Goal: Transaction & Acquisition: Purchase product/service

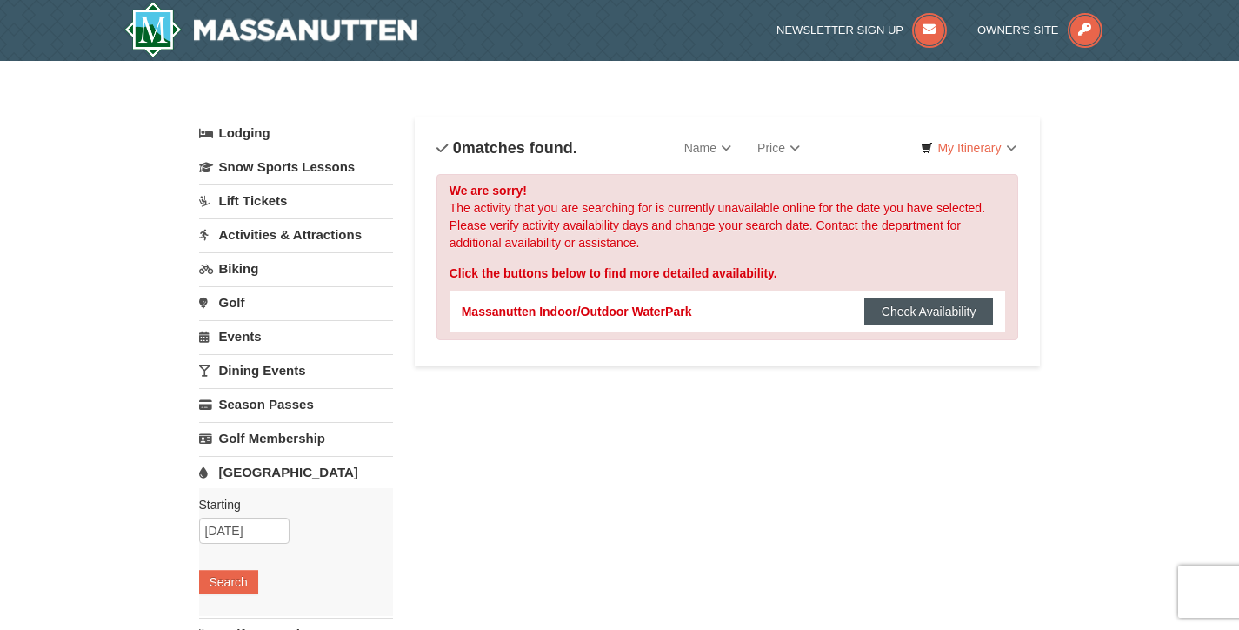
click at [903, 308] on button "Check Availability" at bounding box center [930, 311] width 130 height 28
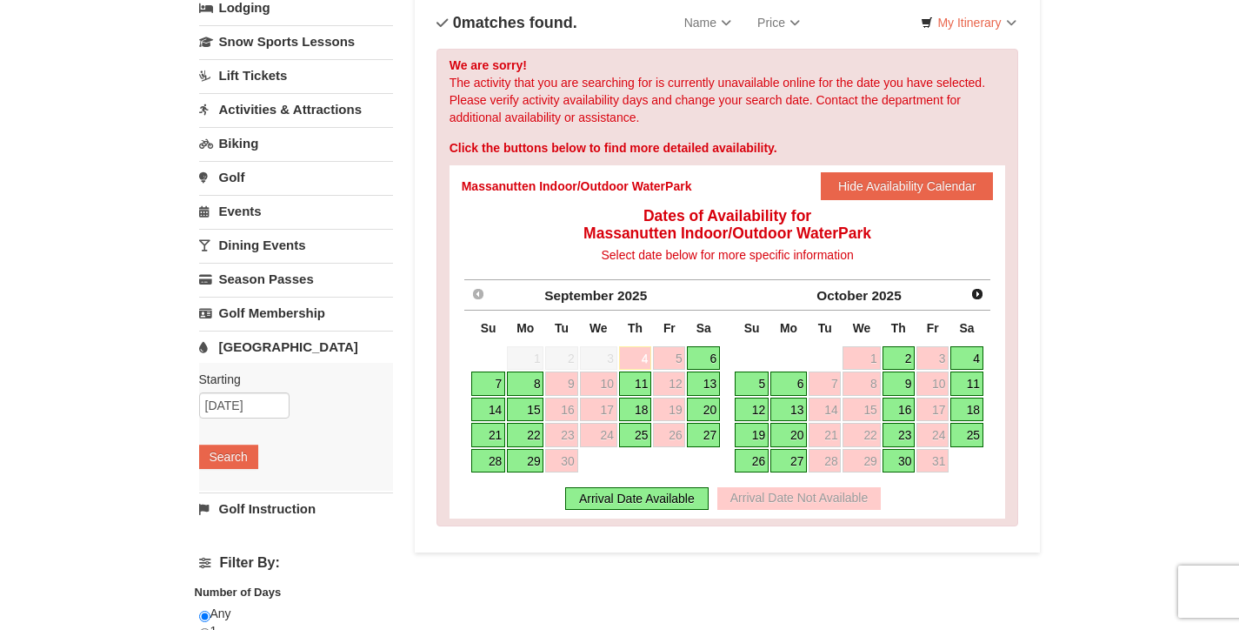
scroll to position [174, 0]
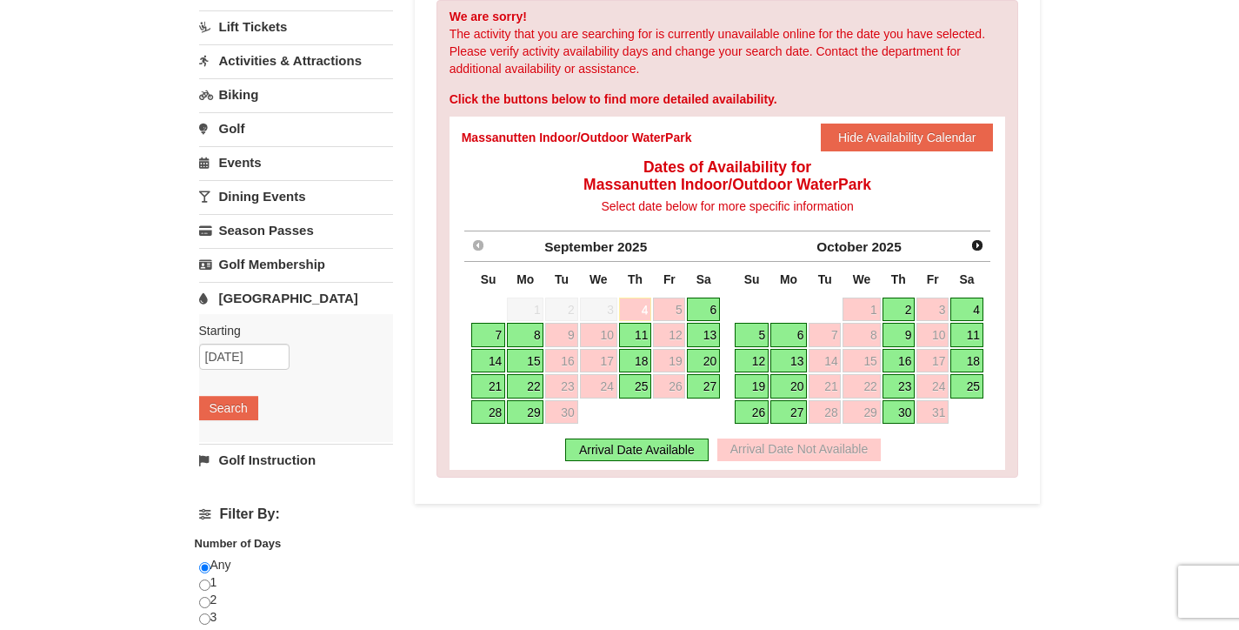
click at [493, 338] on link "7" at bounding box center [488, 335] width 34 height 24
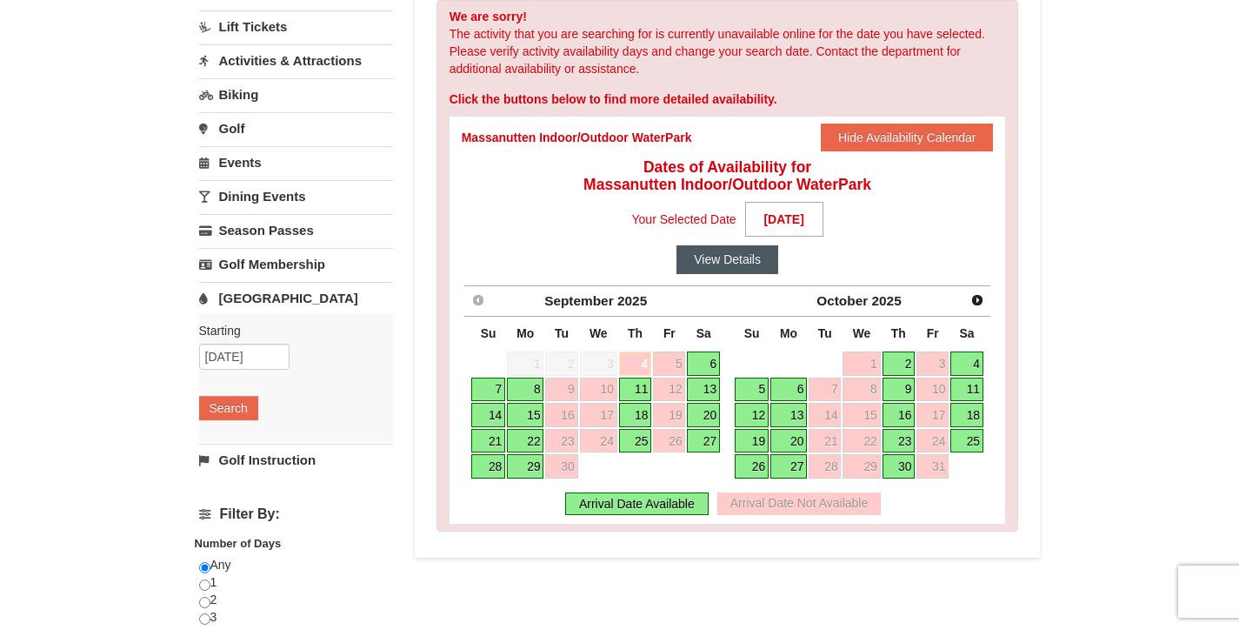
click at [742, 262] on button "View Details" at bounding box center [728, 259] width 102 height 28
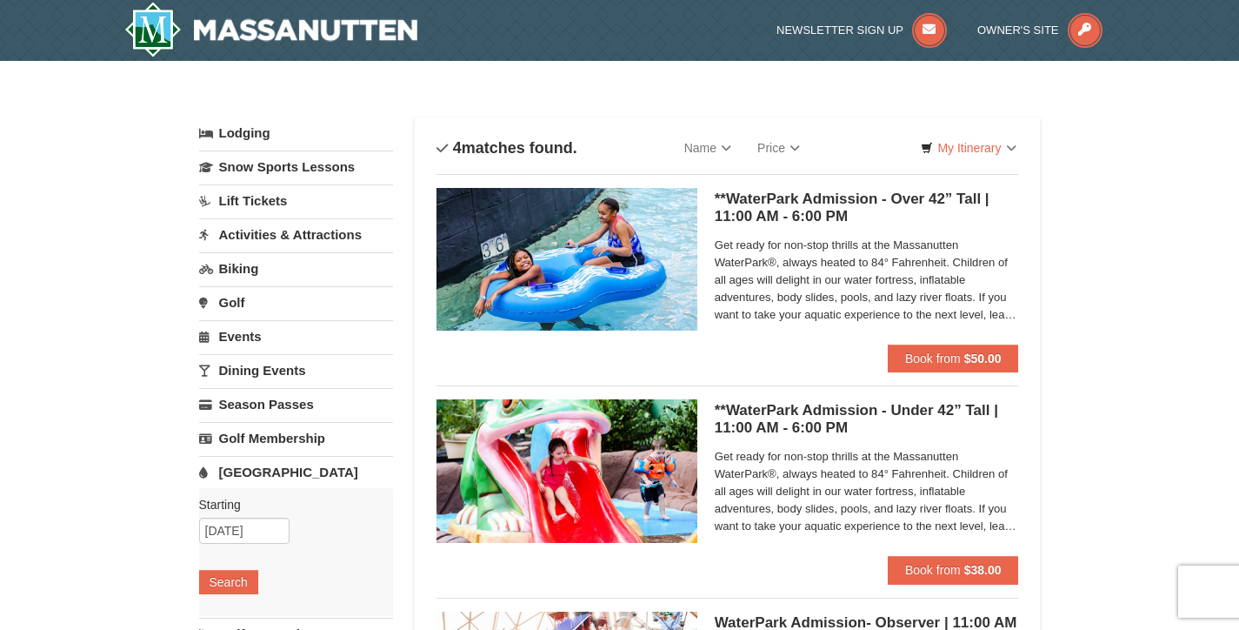
scroll to position [87, 0]
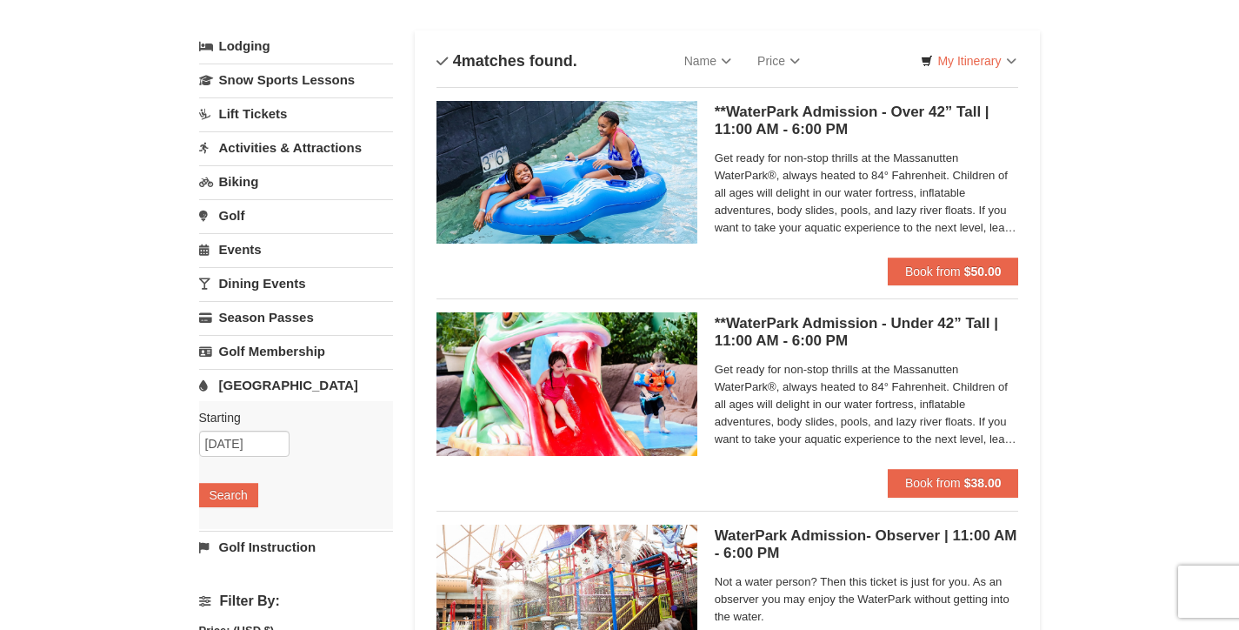
click at [1129, 348] on div "× Categories List Filter My Itinerary Questions? 1-540-289-9441 Lodging Arrival…" at bounding box center [619, 478] width 1239 height 1008
click at [1165, 404] on div "× Categories List Filter My Itinerary Questions? 1-540-289-9441 Lodging Arrival…" at bounding box center [619, 478] width 1239 height 1008
click at [968, 482] on strong "$38.00" at bounding box center [983, 483] width 37 height 14
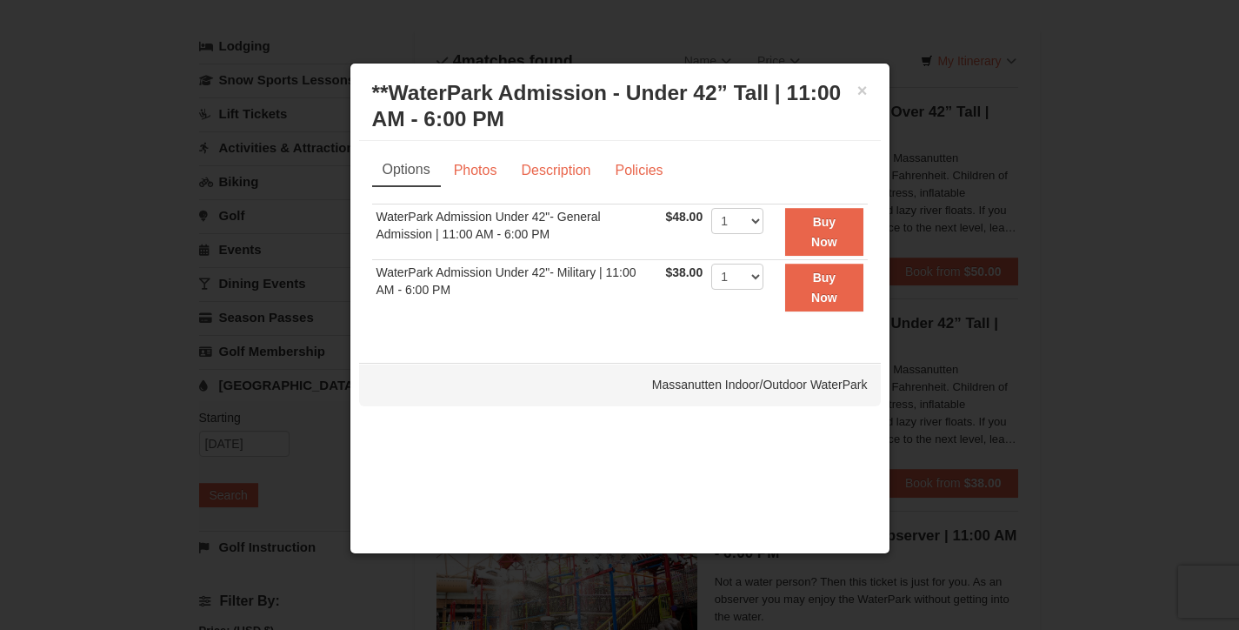
click at [868, 85] on div "× **WaterPark Admission - Under 42” Tall | 11:00 AM - 6:00 PM Massanutten Indoo…" at bounding box center [620, 106] width 522 height 69
click at [855, 97] on h3 "**WaterPark Admission - Under 42” Tall | 11:00 AM - 6:00 PM Massanutten Indoor/…" at bounding box center [620, 106] width 496 height 52
click at [859, 91] on button "×" at bounding box center [863, 90] width 10 height 17
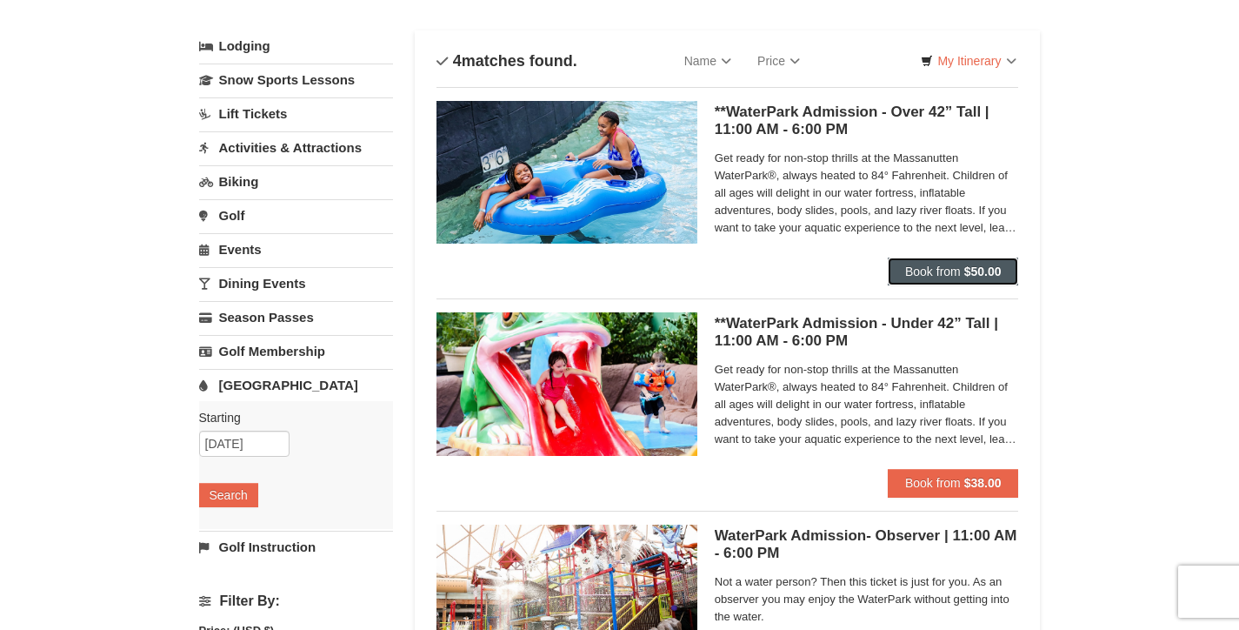
click at [948, 267] on span "Book from" at bounding box center [933, 271] width 56 height 14
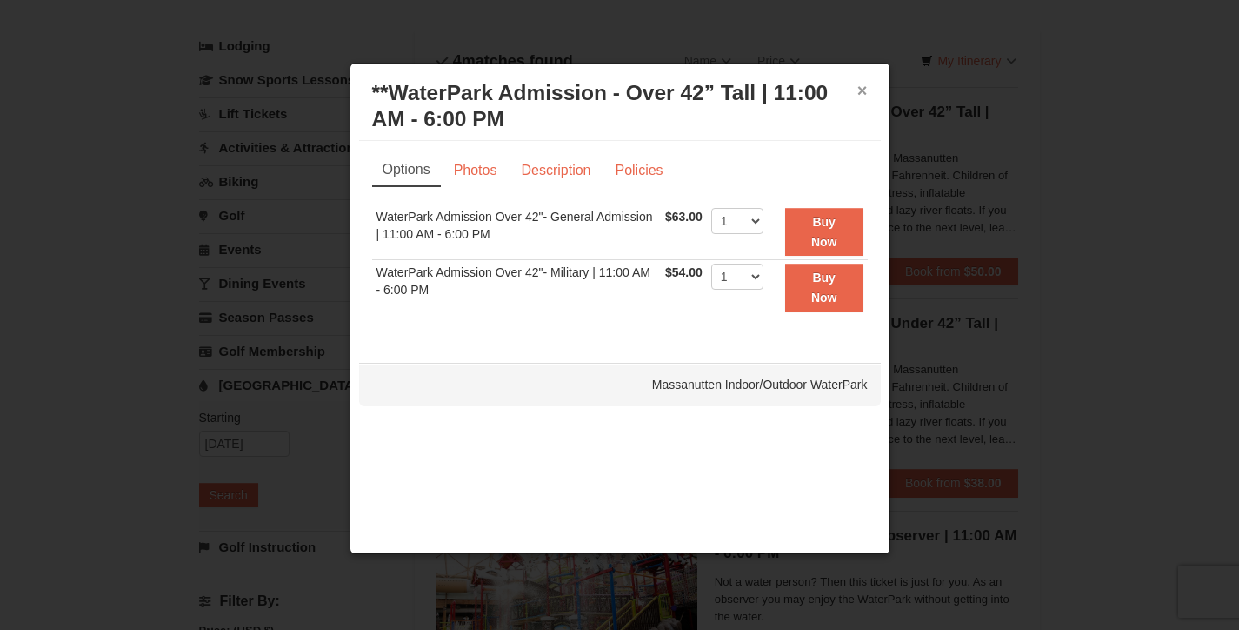
click at [864, 92] on button "×" at bounding box center [863, 90] width 10 height 17
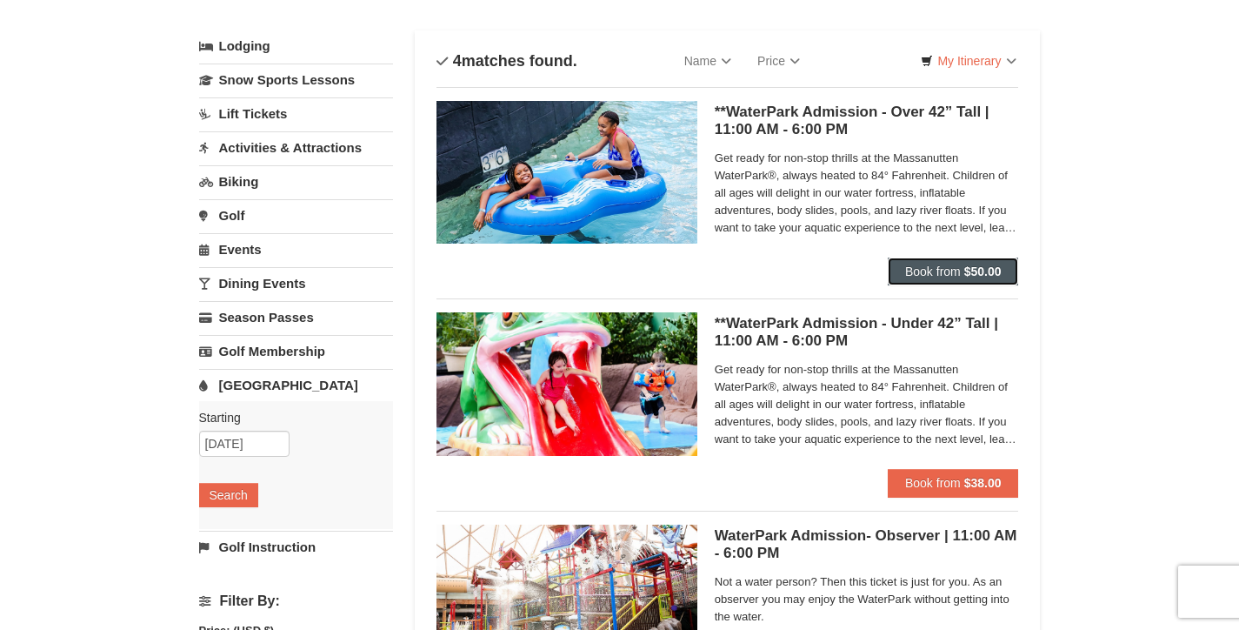
click at [932, 259] on button "Book from $50.00" at bounding box center [953, 271] width 131 height 28
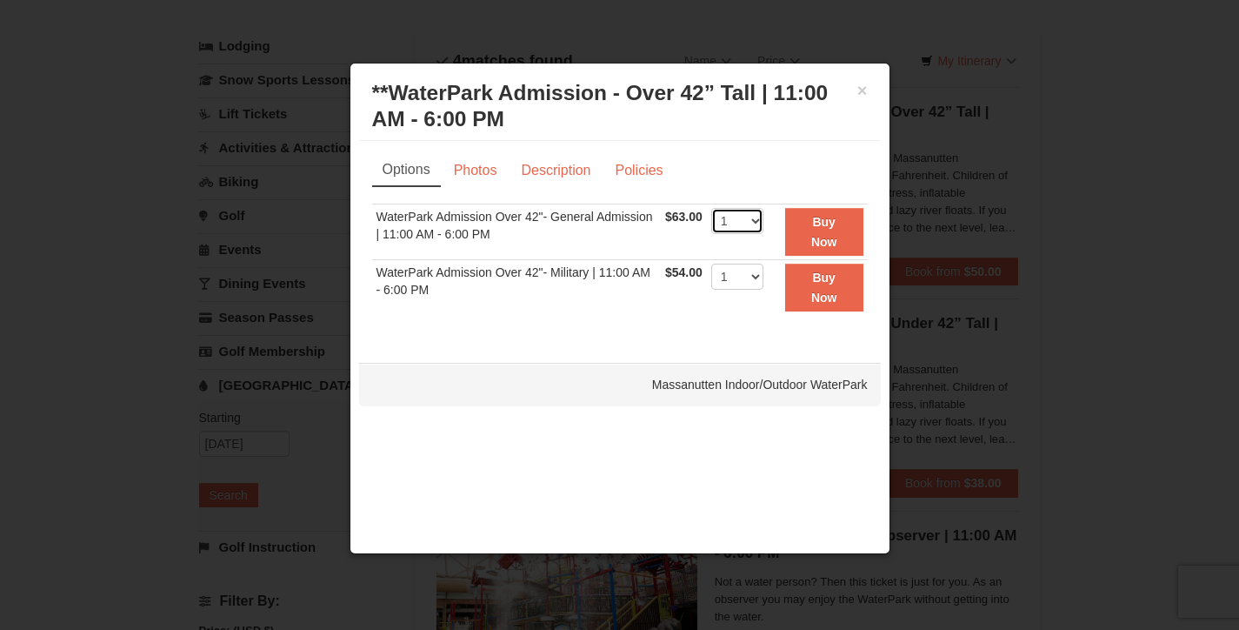
click at [751, 211] on select "1 2 3 4 5 6 7 8 9 10 11 12 13 14 15 16 17 18 19 20 21 22" at bounding box center [737, 221] width 52 height 26
select select "4"
click at [711, 208] on select "1 2 3 4 5 6 7 8 9 10 11 12 13 14 15 16 17 18 19 20 21 22" at bounding box center [737, 221] width 52 height 26
click at [842, 226] on button "Buy Now" at bounding box center [824, 232] width 78 height 48
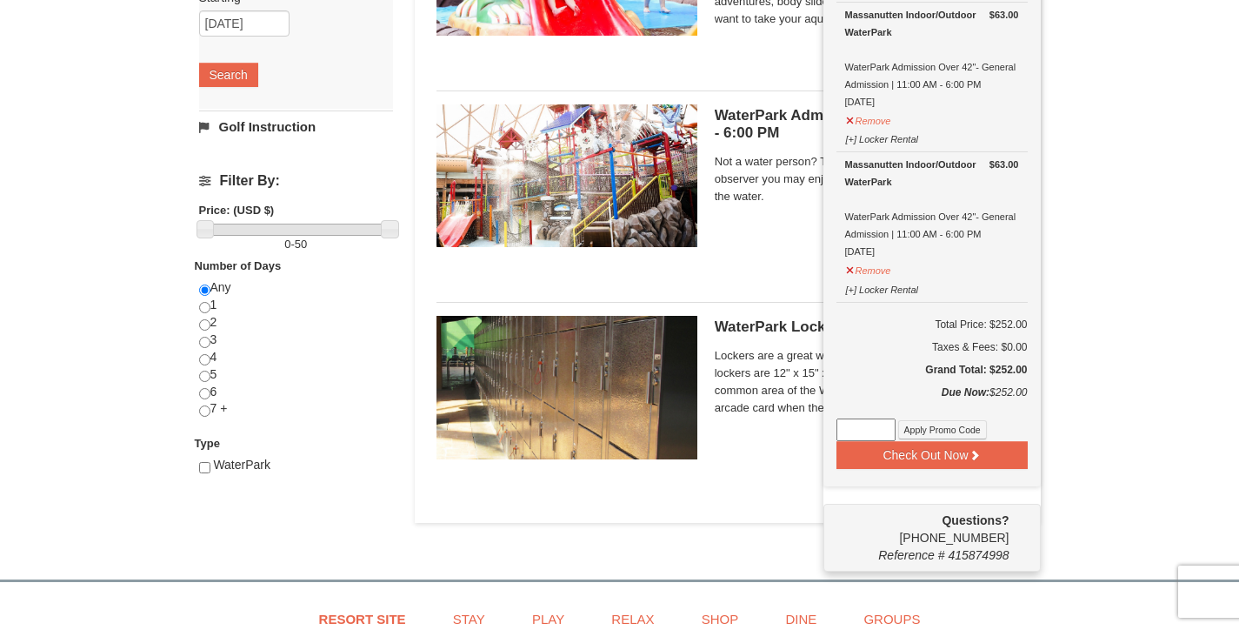
scroll to position [440, 0]
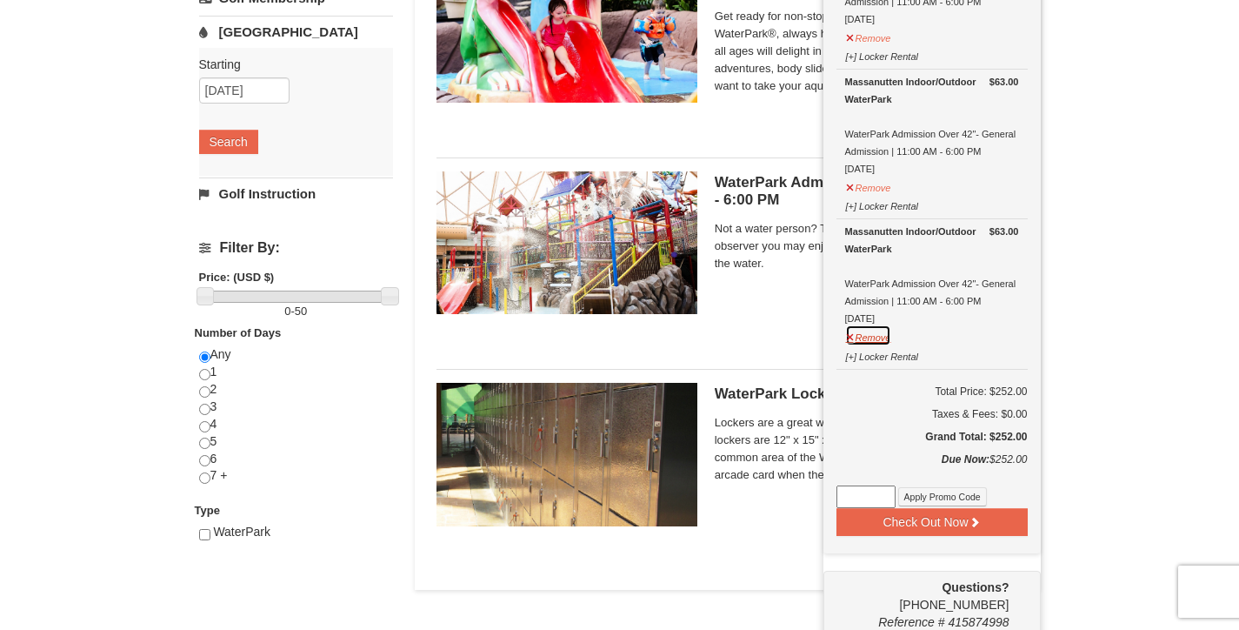
click at [878, 337] on button "Remove" at bounding box center [868, 335] width 47 height 22
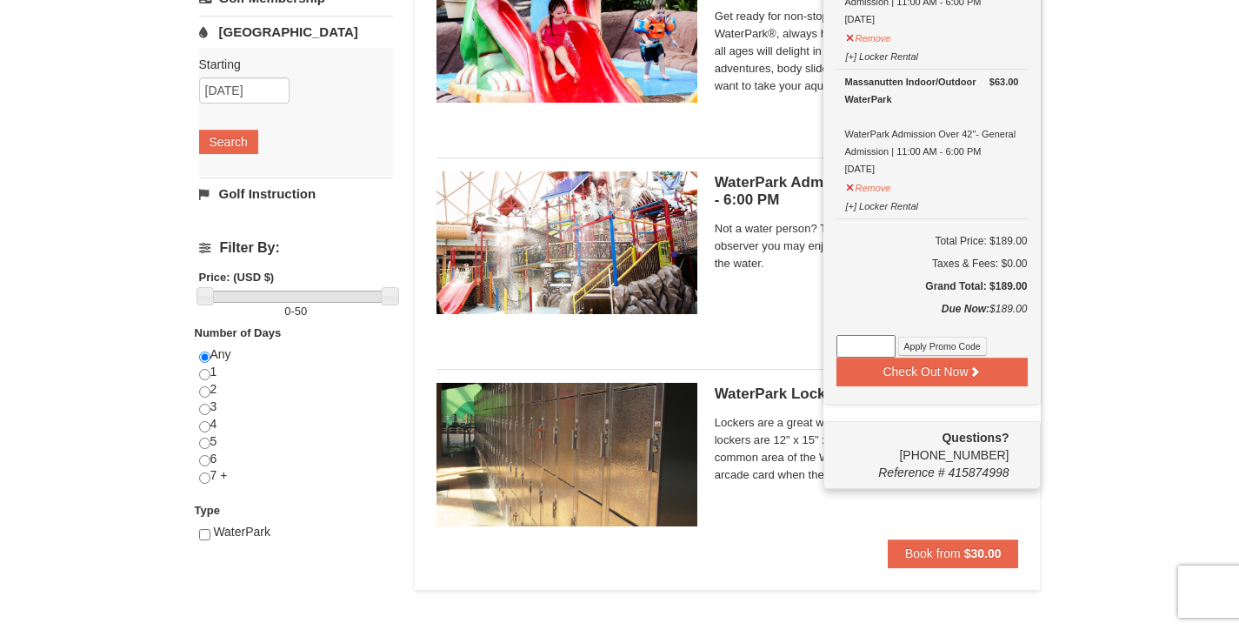
click at [1093, 240] on div "× Categories List Filter My Itinerary (3) Check Out Now Water Park Pass. $63.00…" at bounding box center [619, 125] width 1239 height 1008
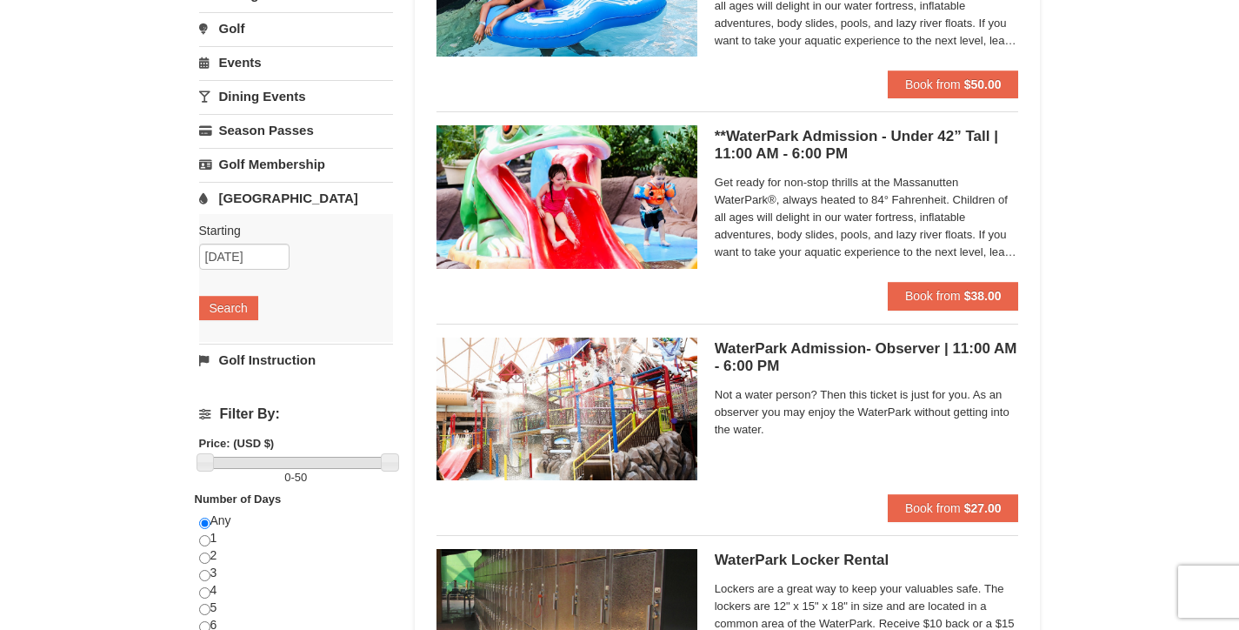
scroll to position [179, 0]
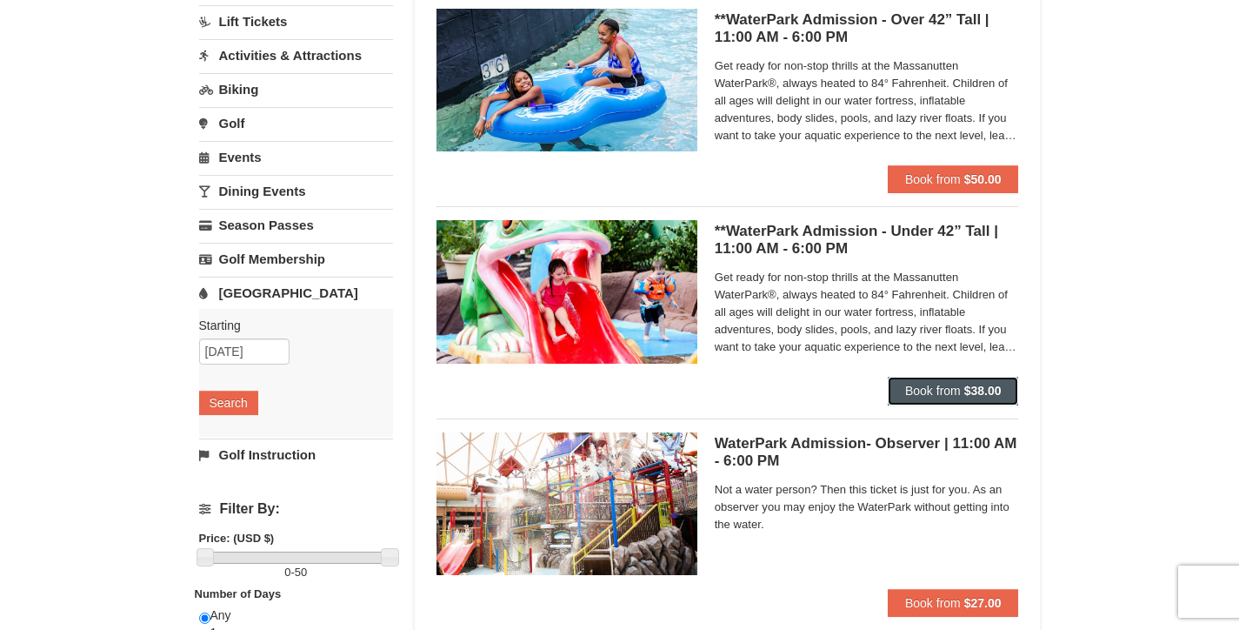
click at [978, 380] on button "Book from $38.00" at bounding box center [953, 391] width 131 height 28
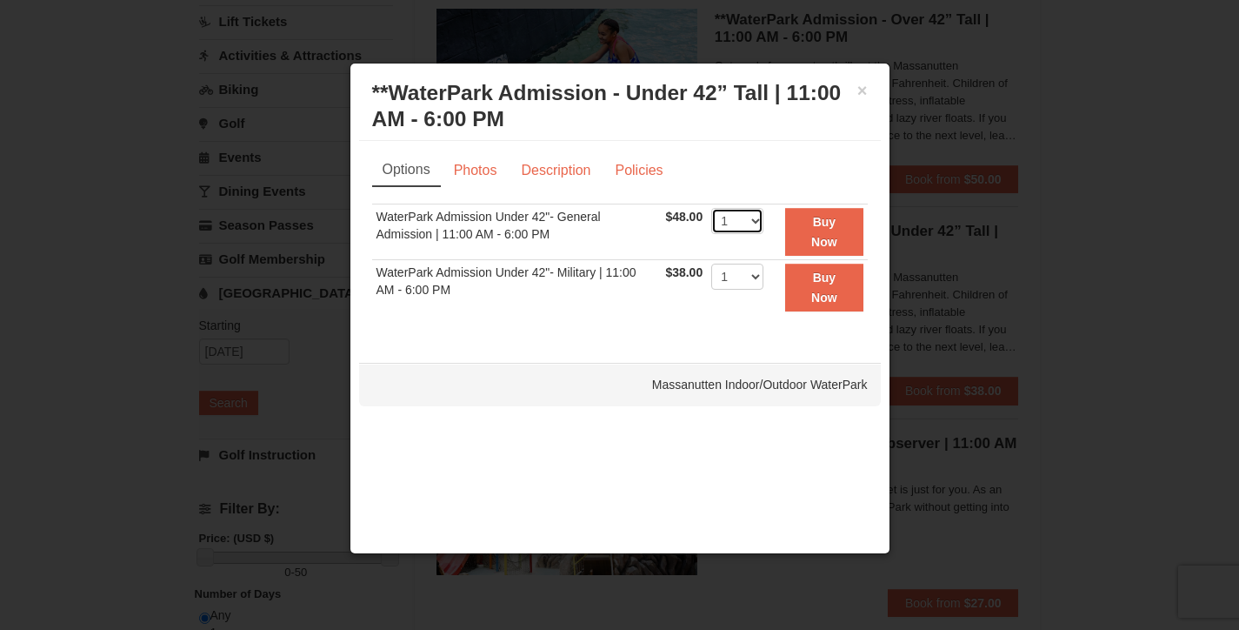
click at [747, 222] on select "1 2 3 4 5 6 7 8 9 10 11 12 13 14 15 16 17 18 19 20 21 22" at bounding box center [737, 221] width 52 height 26
click at [826, 236] on strong "Buy Now" at bounding box center [824, 231] width 26 height 33
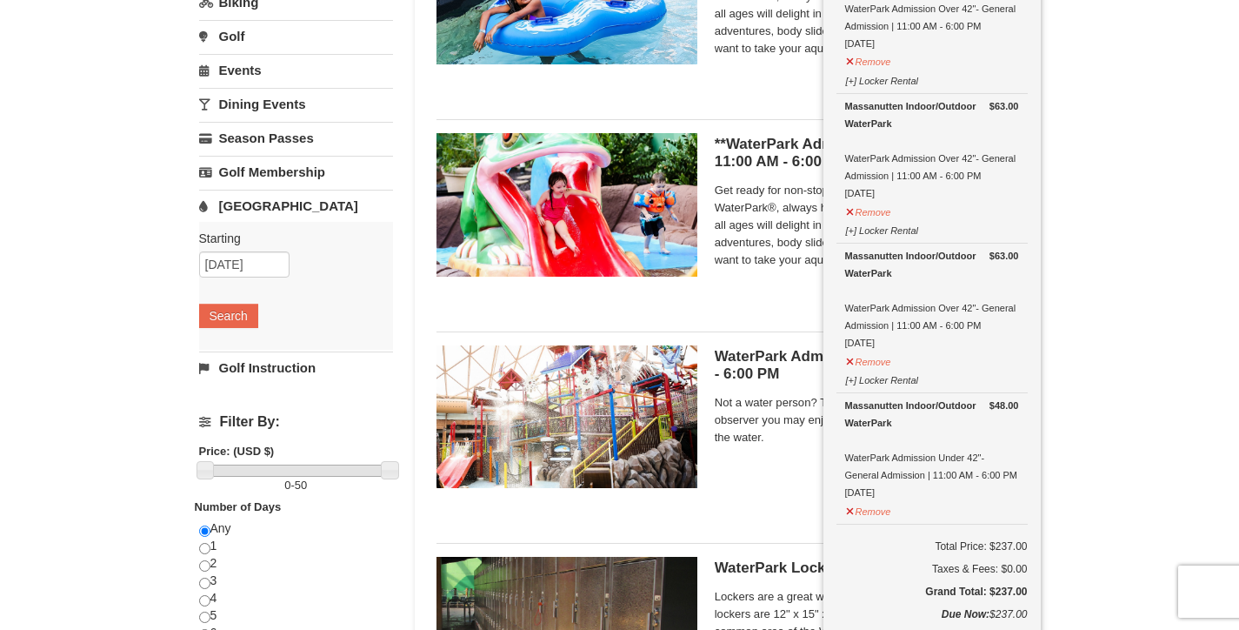
scroll to position [353, 0]
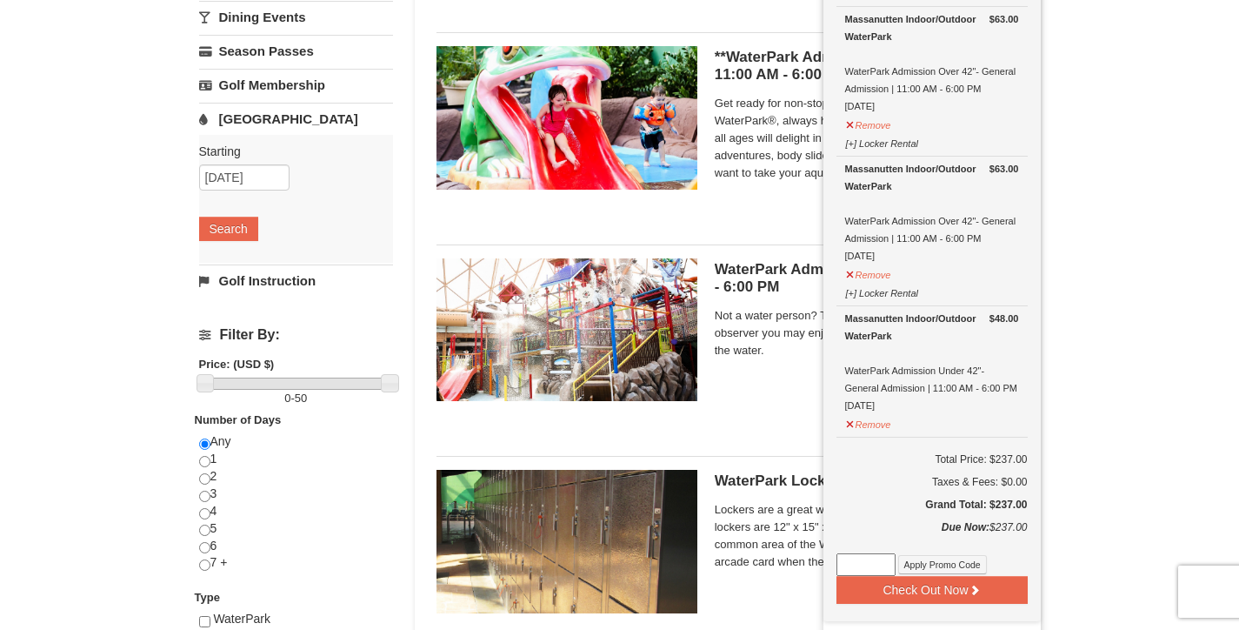
click at [1147, 444] on div "× Categories List Filter My Itinerary (4) Check Out Now Water Park Pass. $63.00…" at bounding box center [619, 212] width 1239 height 1008
